Goal: Information Seeking & Learning: Find specific fact

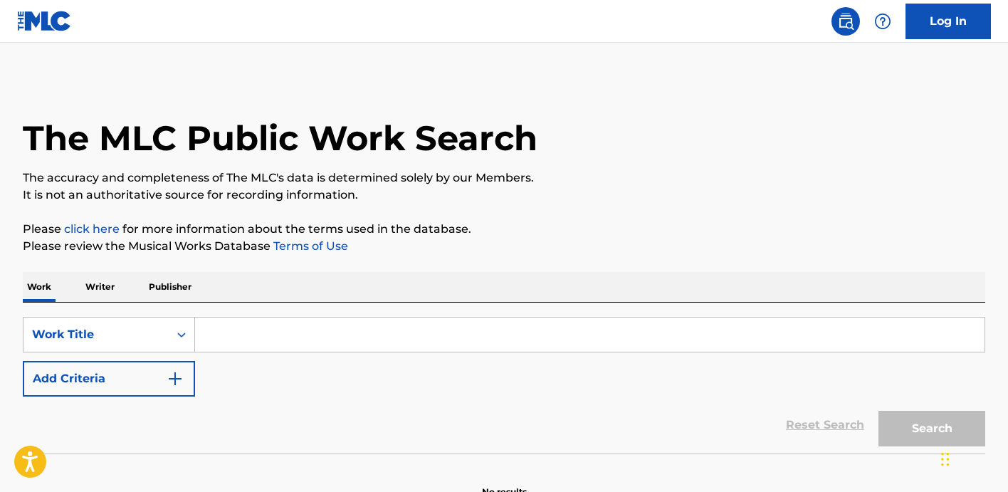
click at [295, 322] on input "Search Form" at bounding box center [589, 334] width 789 height 34
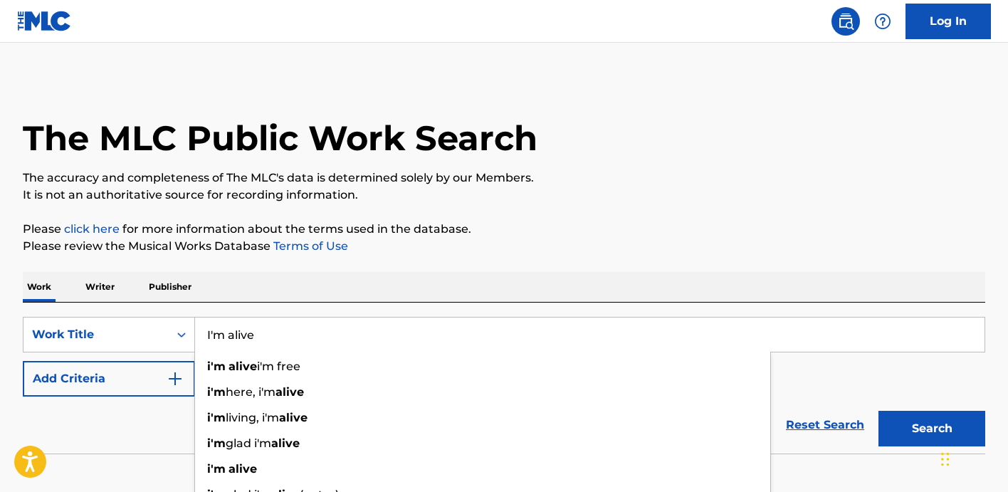
type input "I'm alive"
click at [391, 233] on p "Please click here for more information about the terms used in the database." at bounding box center [504, 229] width 962 height 17
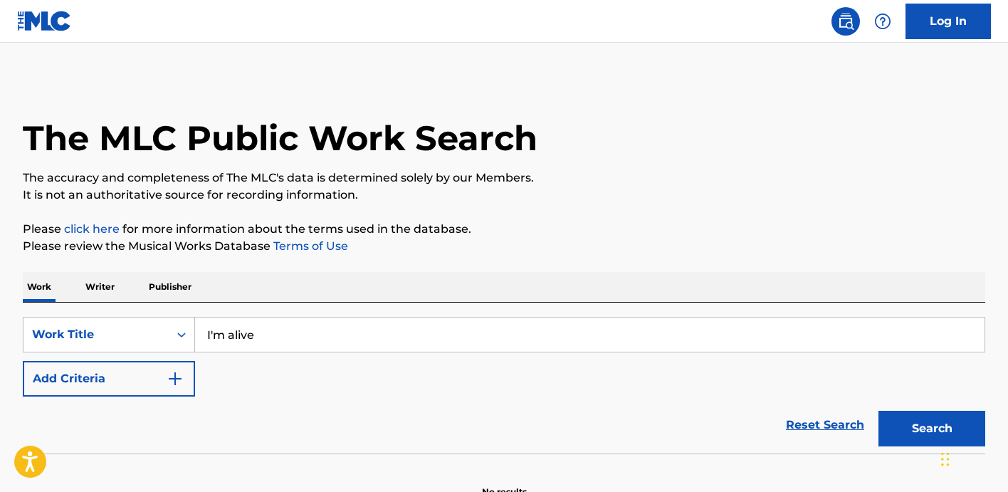
click at [135, 379] on button "Add Criteria" at bounding box center [109, 379] width 172 height 36
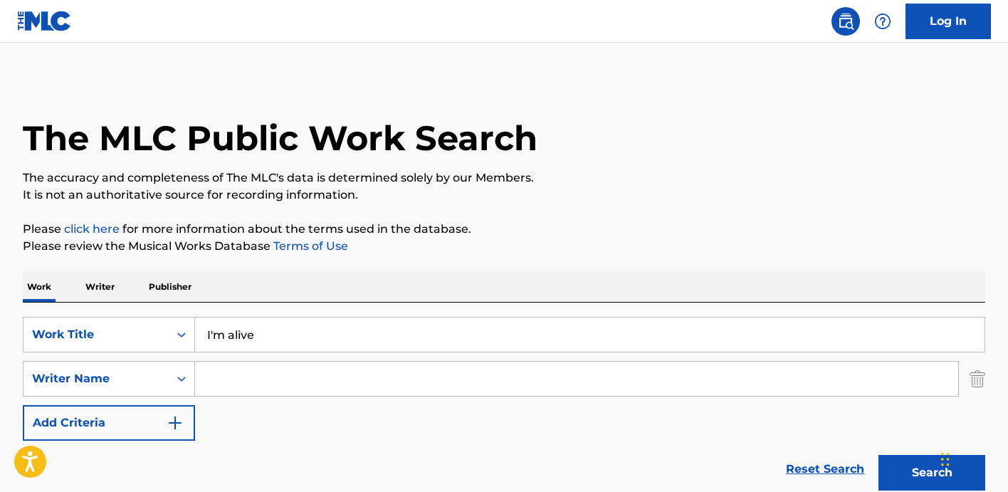
click at [258, 390] on input "Search Form" at bounding box center [576, 379] width 763 height 34
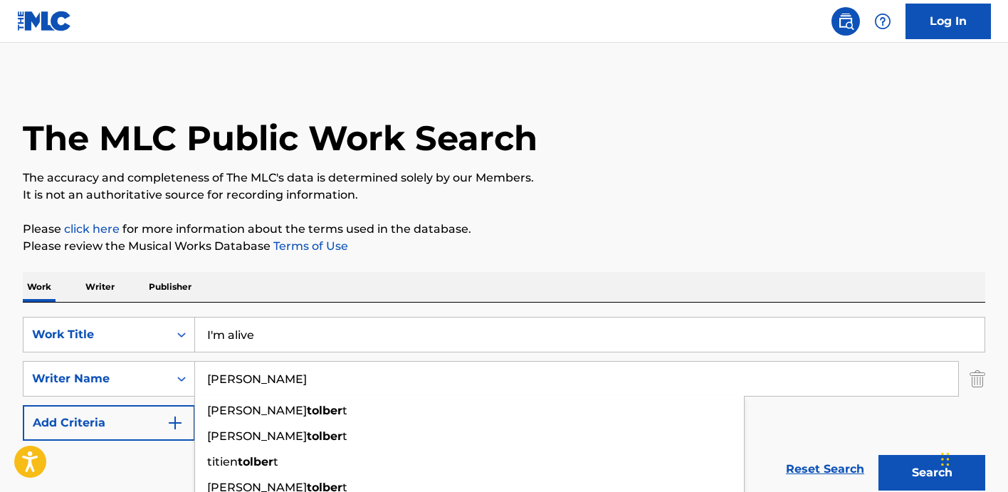
type input "[PERSON_NAME]"
click at [878, 455] on button "Search" at bounding box center [931, 473] width 107 height 36
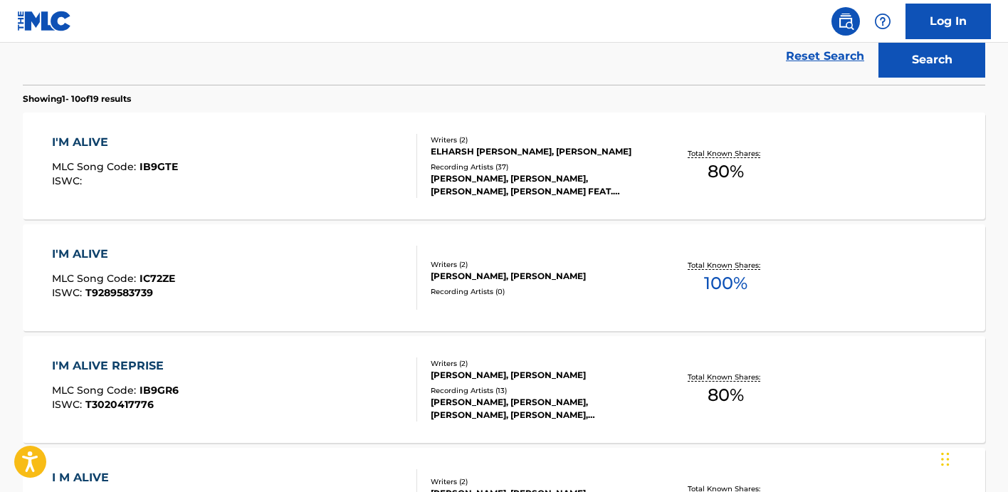
scroll to position [414, 0]
click at [337, 168] on div "I'M ALIVE MLC Song Code : IB9GTE ISWC :" at bounding box center [235, 165] width 366 height 64
